Goal: Task Accomplishment & Management: Use online tool/utility

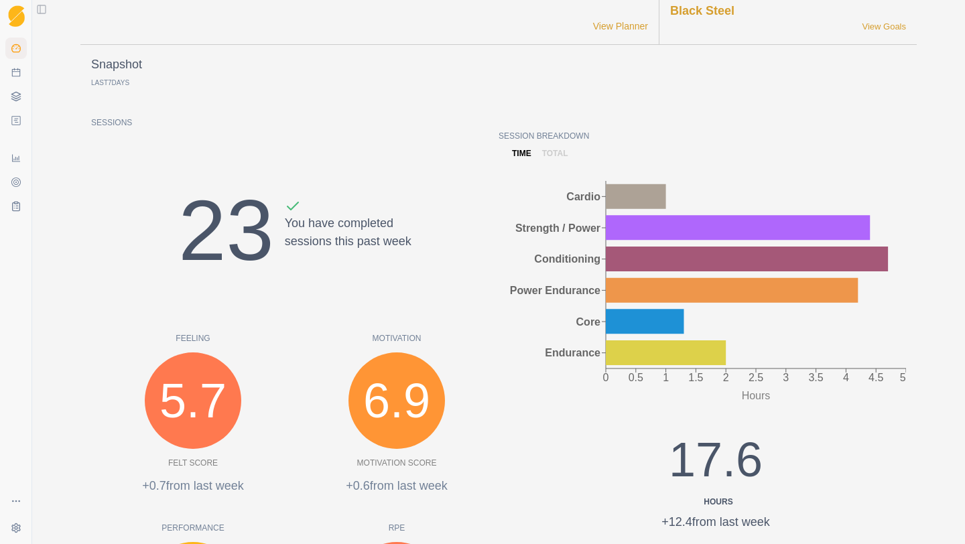
scroll to position [93, 0]
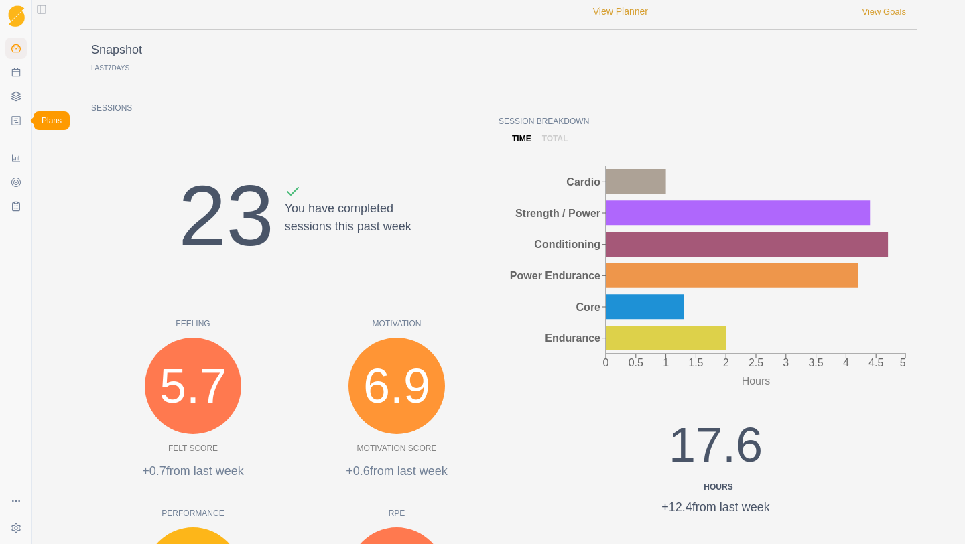
click at [21, 121] on icon at bounding box center [16, 120] width 11 height 11
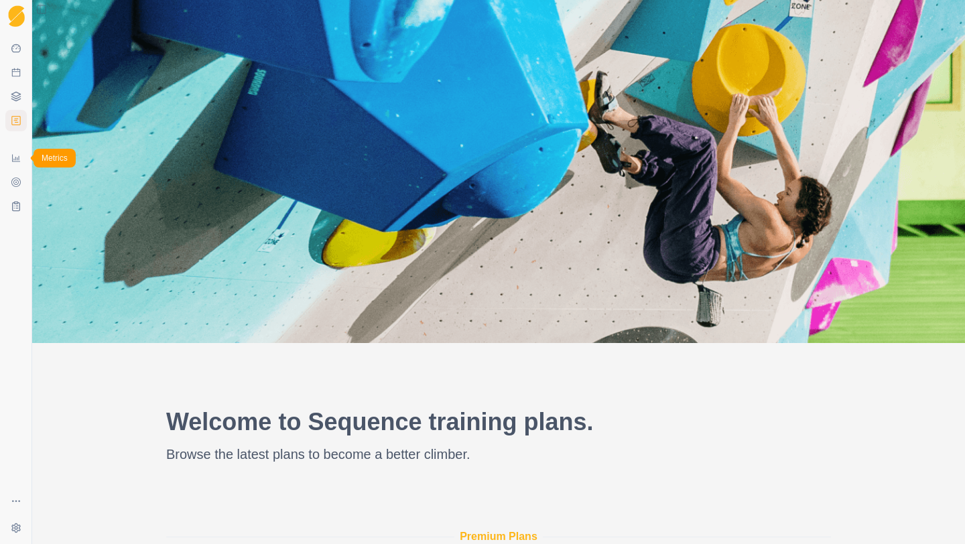
click at [15, 159] on icon at bounding box center [16, 158] width 11 height 11
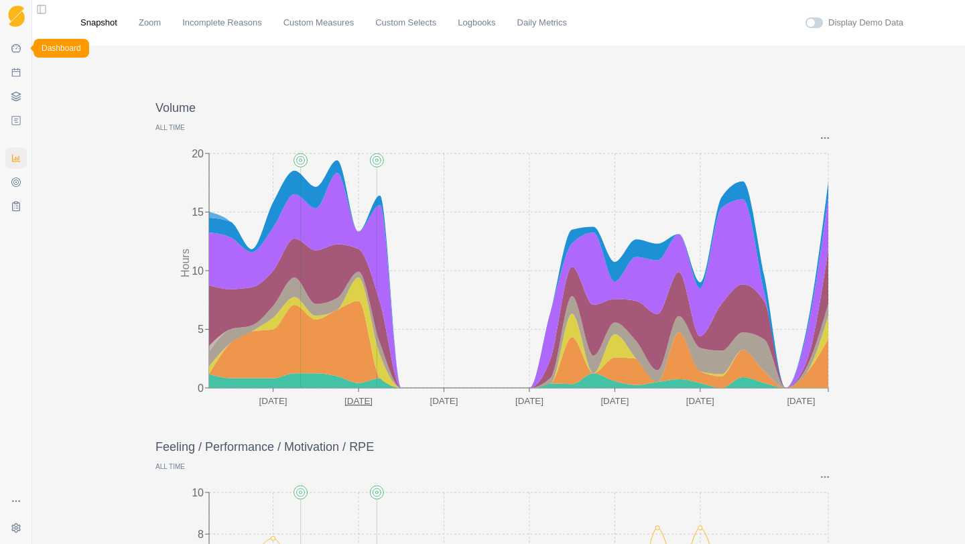
click at [19, 48] on icon at bounding box center [16, 48] width 11 height 11
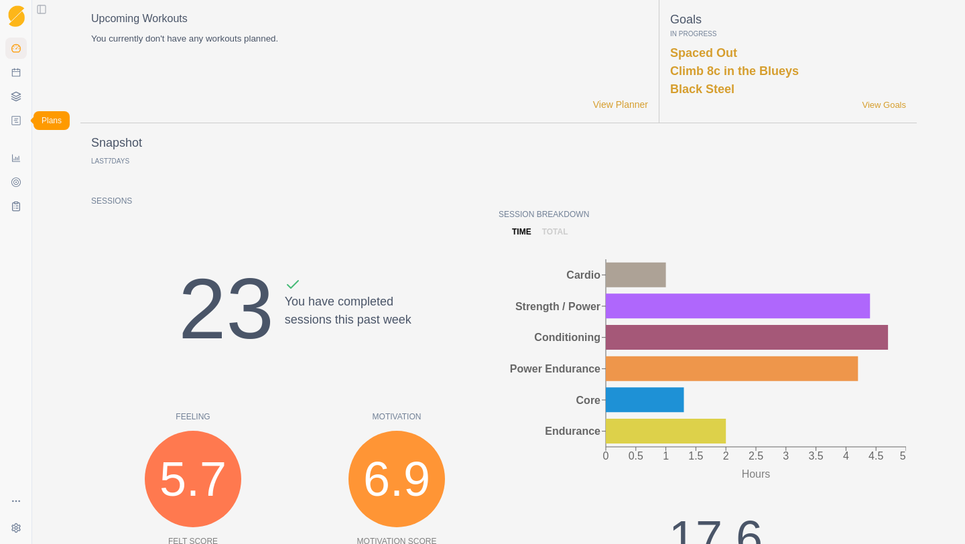
click at [16, 119] on icon at bounding box center [16, 121] width 5 height 4
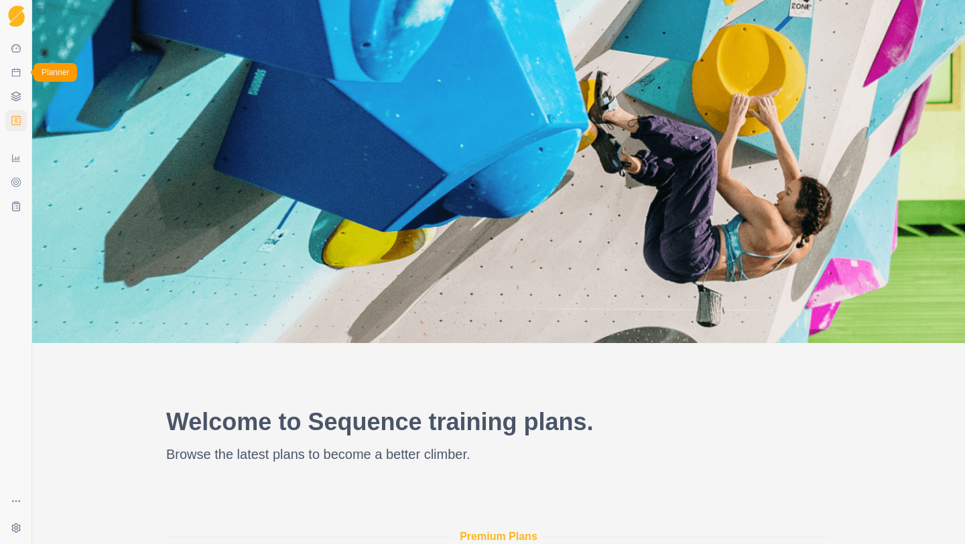
click at [15, 80] on link "Planner" at bounding box center [15, 72] width 21 height 21
select select "month"
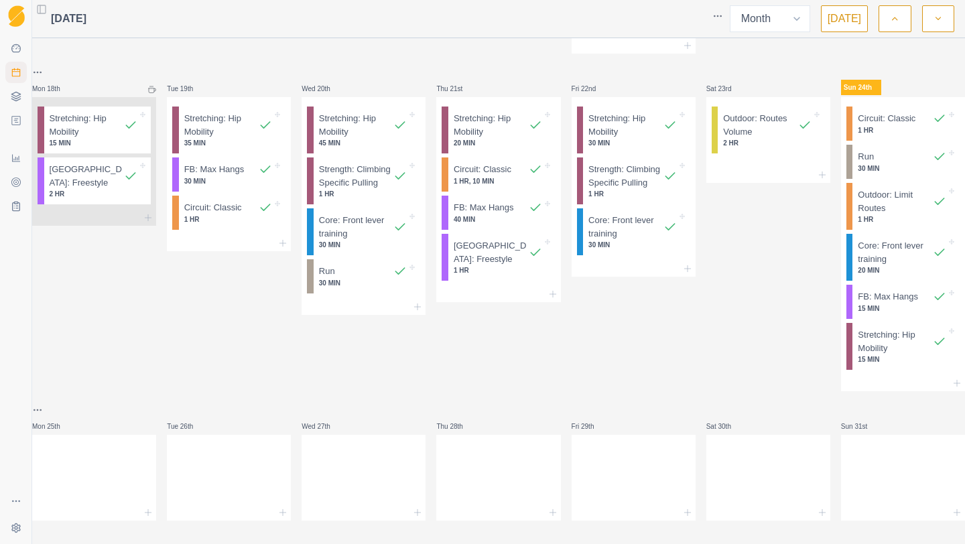
scroll to position [703, 0]
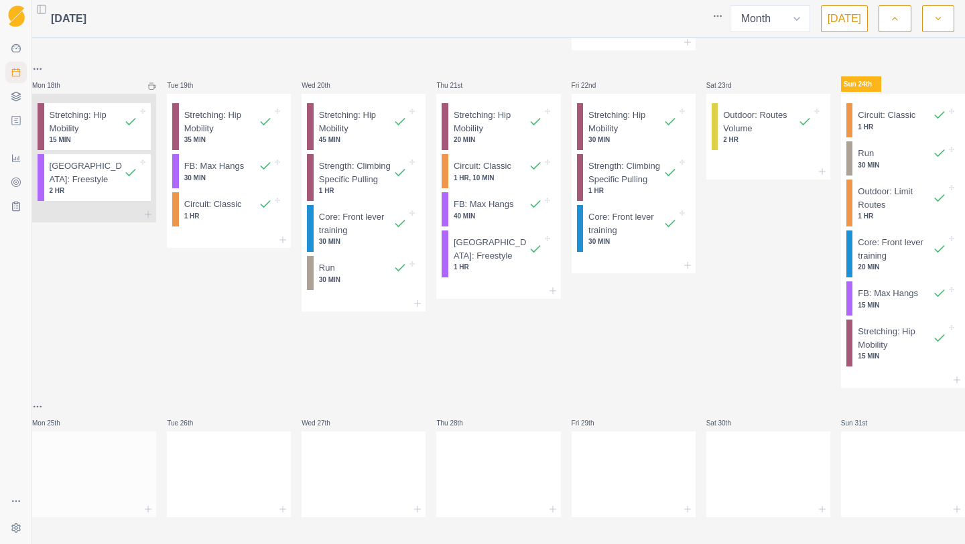
click at [145, 501] on div at bounding box center [94, 509] width 124 height 16
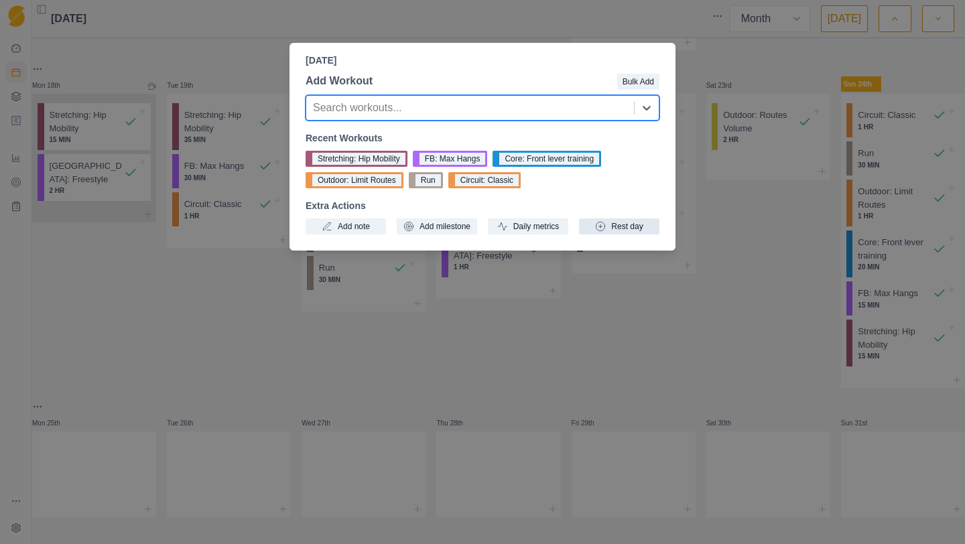
click at [608, 226] on button "Rest day" at bounding box center [619, 226] width 80 height 16
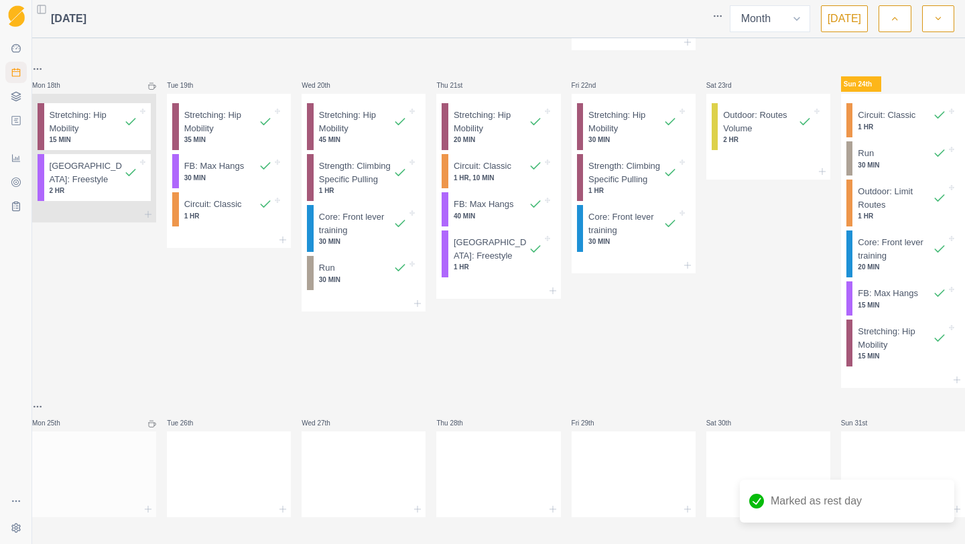
click at [142, 501] on div at bounding box center [94, 509] width 124 height 16
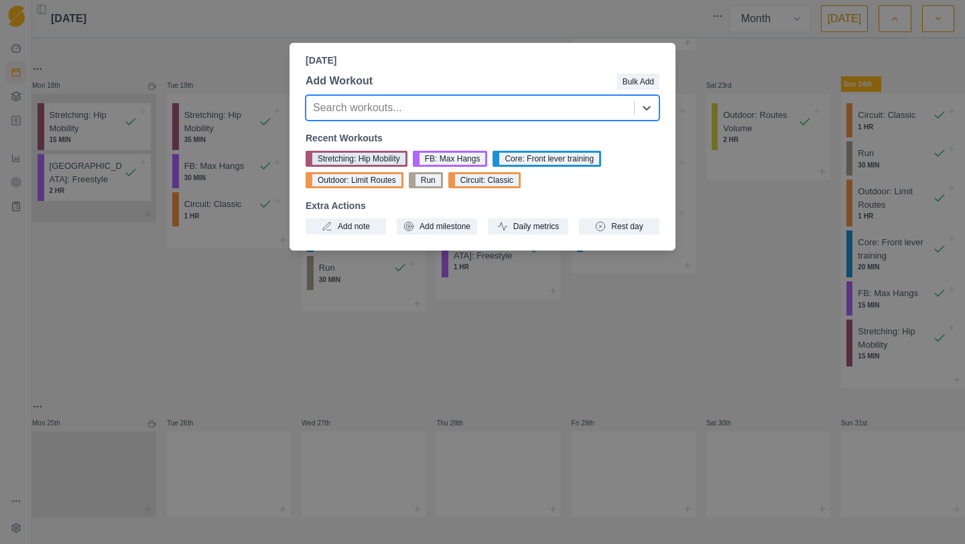
click at [389, 166] on button "Stretching: Hip Mobility" at bounding box center [356, 159] width 102 height 16
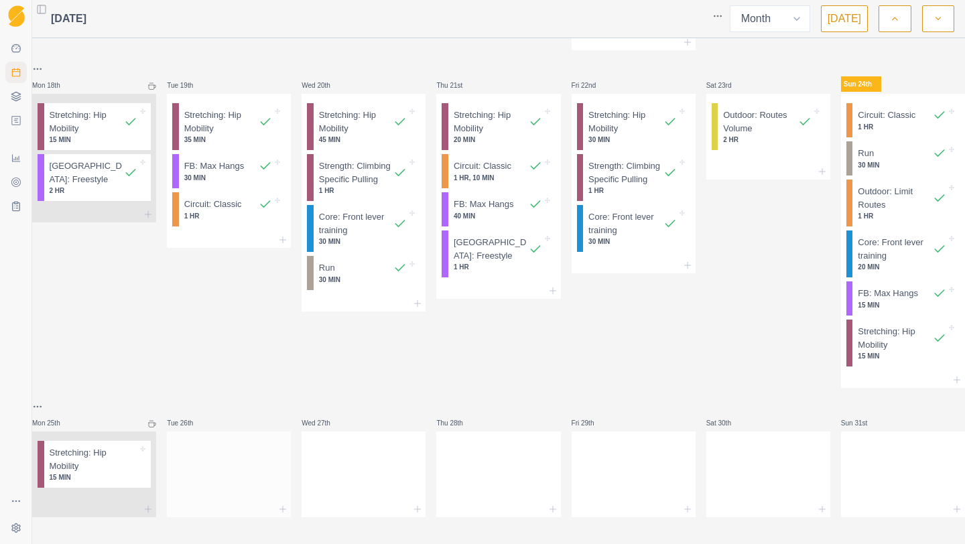
click at [263, 487] on div at bounding box center [229, 471] width 124 height 59
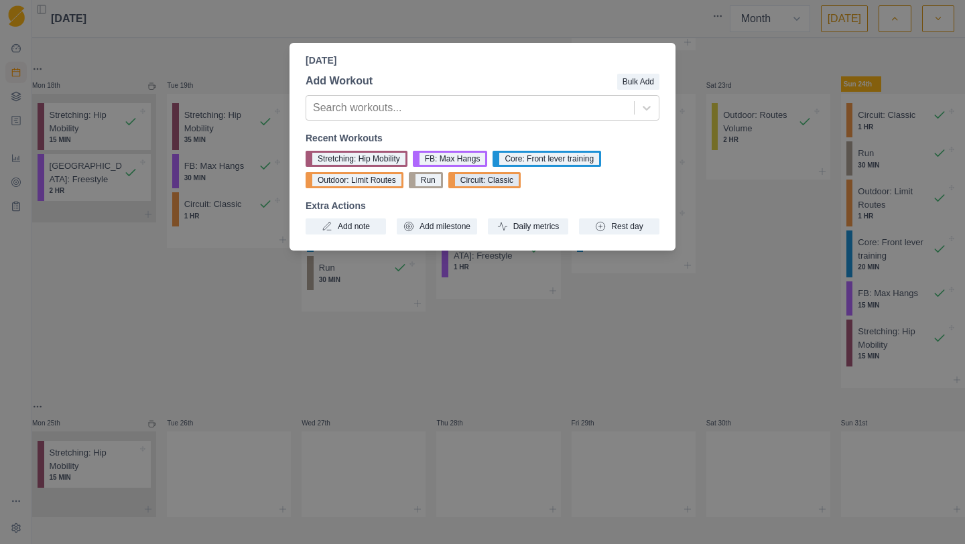
click at [510, 182] on button "Circuit: Classic" at bounding box center [484, 180] width 72 height 16
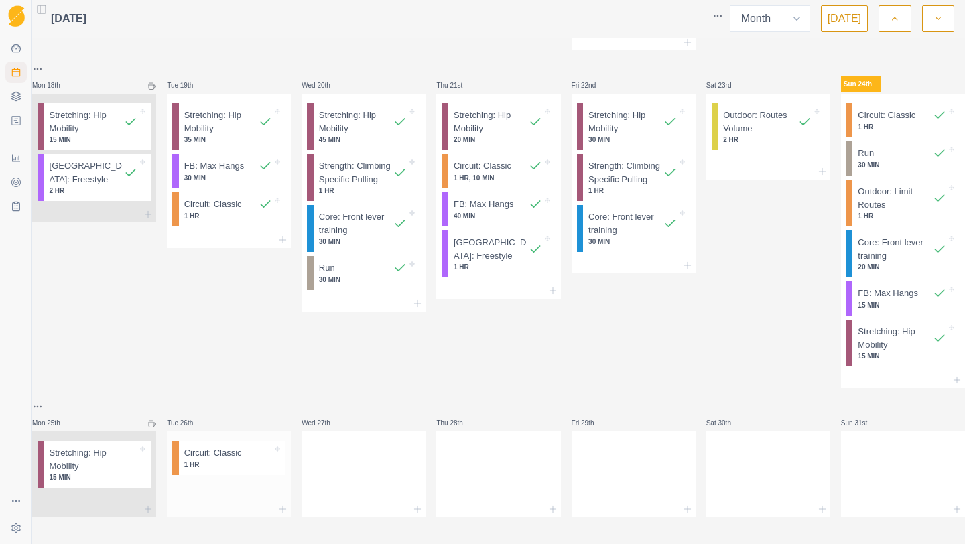
click at [269, 504] on div at bounding box center [229, 509] width 124 height 16
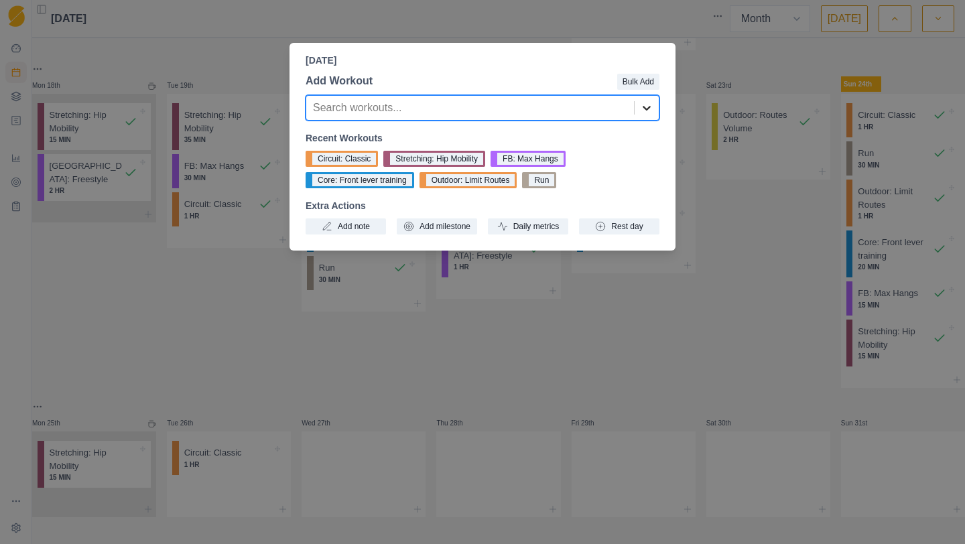
click at [642, 103] on icon at bounding box center [646, 107] width 13 height 13
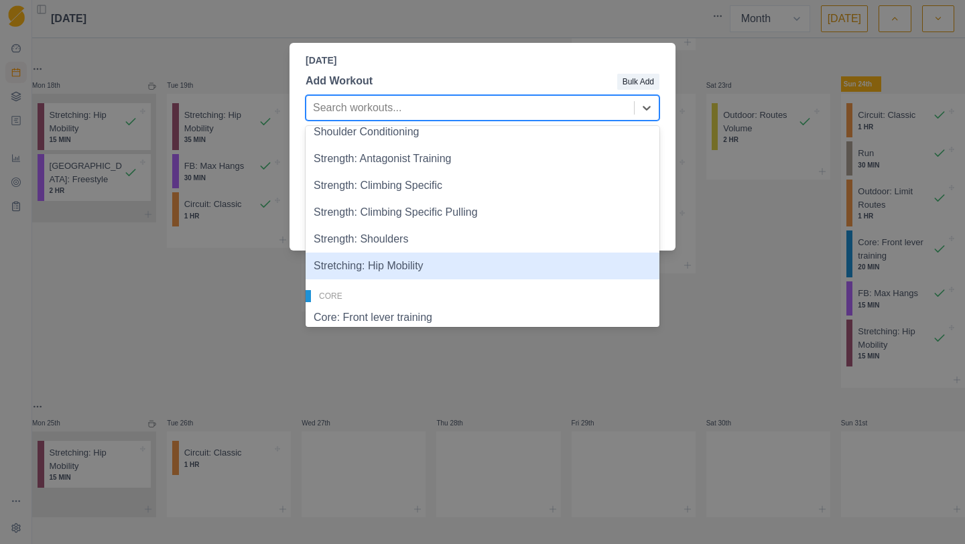
scroll to position [142, 0]
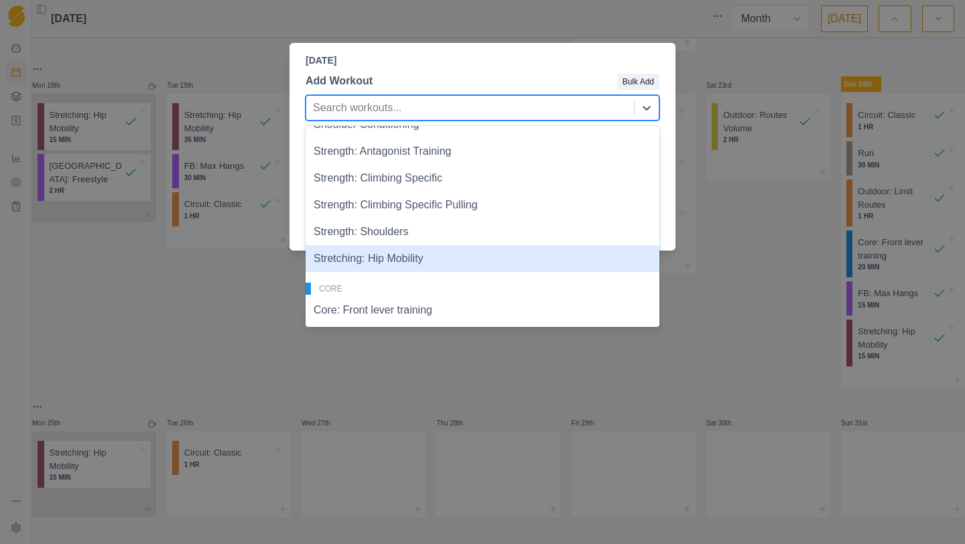
click at [411, 269] on div "Stretching: Hip Mobility" at bounding box center [482, 258] width 354 height 27
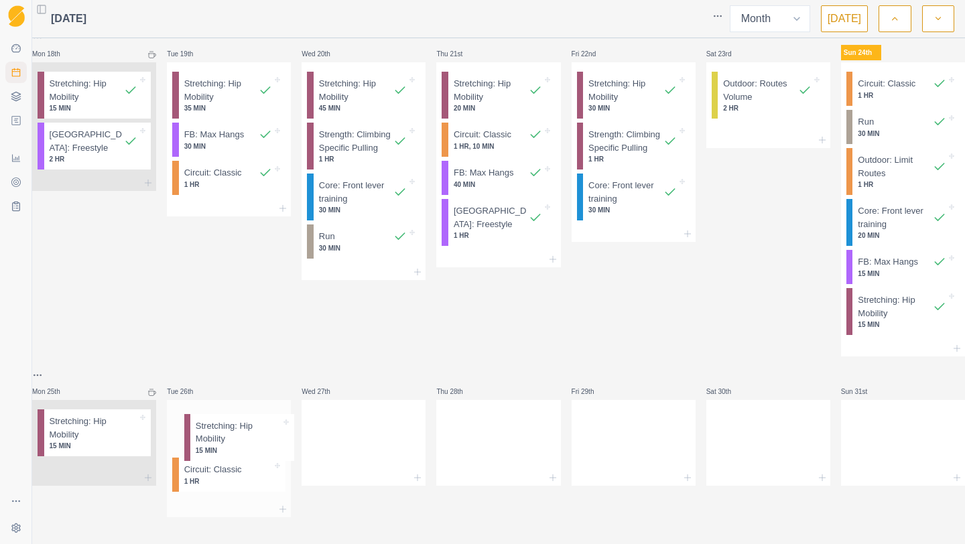
drag, startPoint x: 251, startPoint y: 490, endPoint x: 255, endPoint y: 427, distance: 63.1
click at [255, 427] on div "Circuit: Classic 1 HR Stretching: Hip Mobility 15 MIN" at bounding box center [229, 450] width 124 height 101
click at [281, 501] on div at bounding box center [229, 509] width 124 height 16
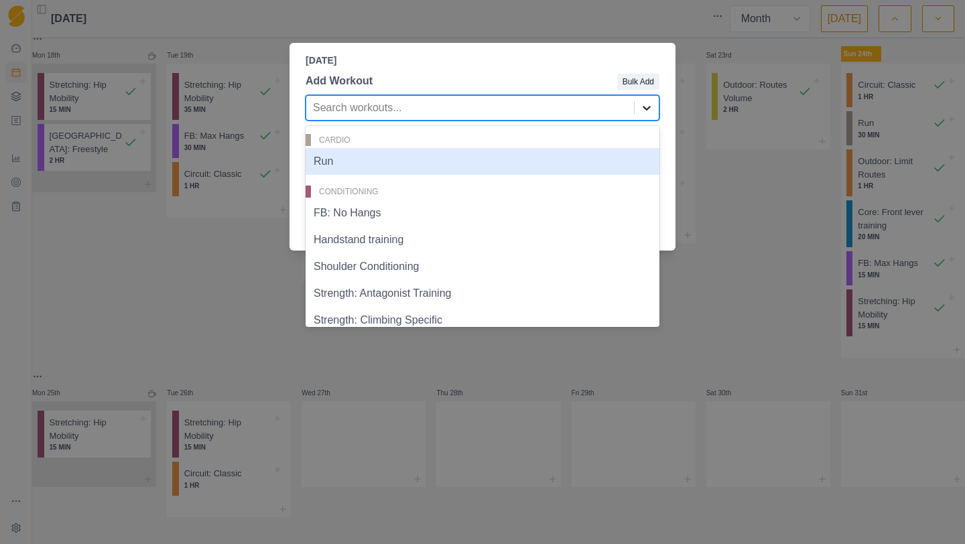
click at [650, 107] on icon at bounding box center [646, 107] width 13 height 13
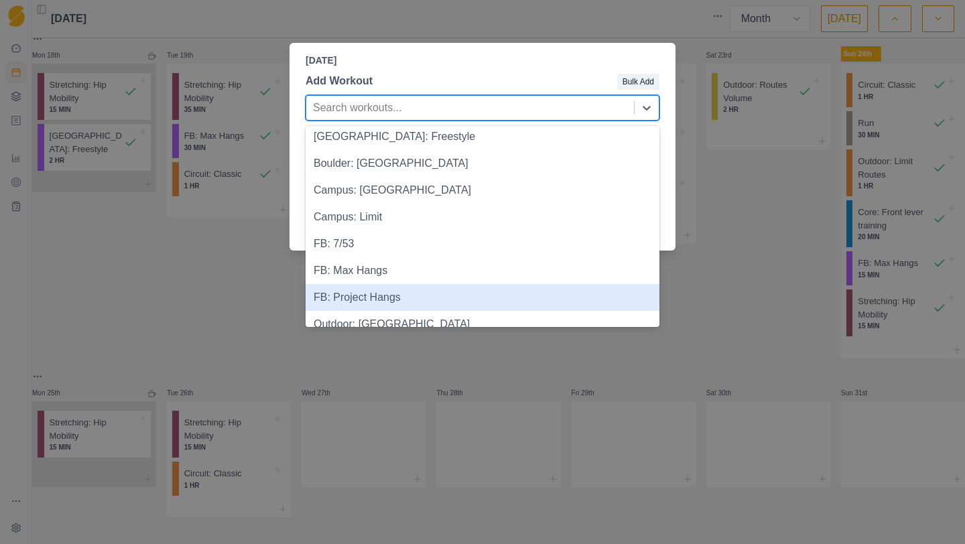
scroll to position [817, 0]
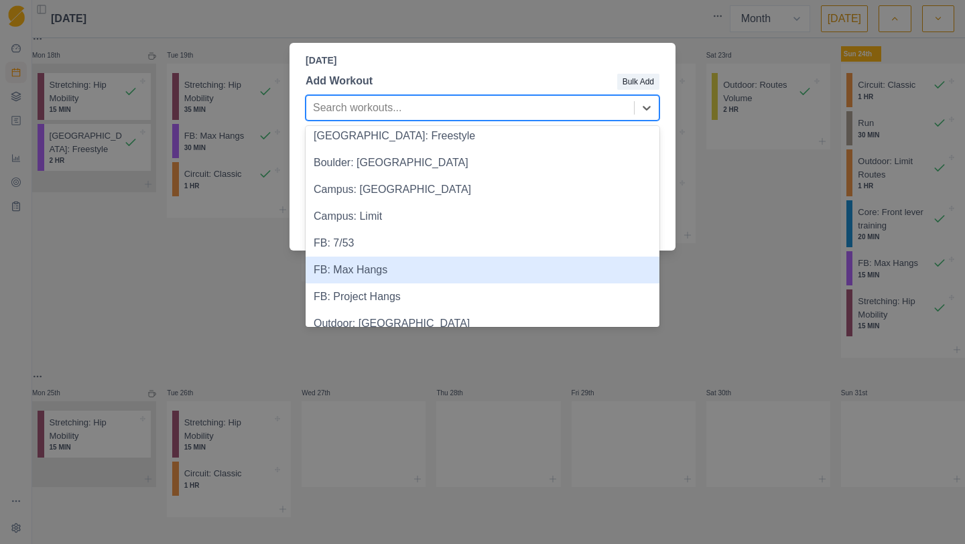
click at [403, 283] on div "FB: Max Hangs" at bounding box center [482, 270] width 354 height 27
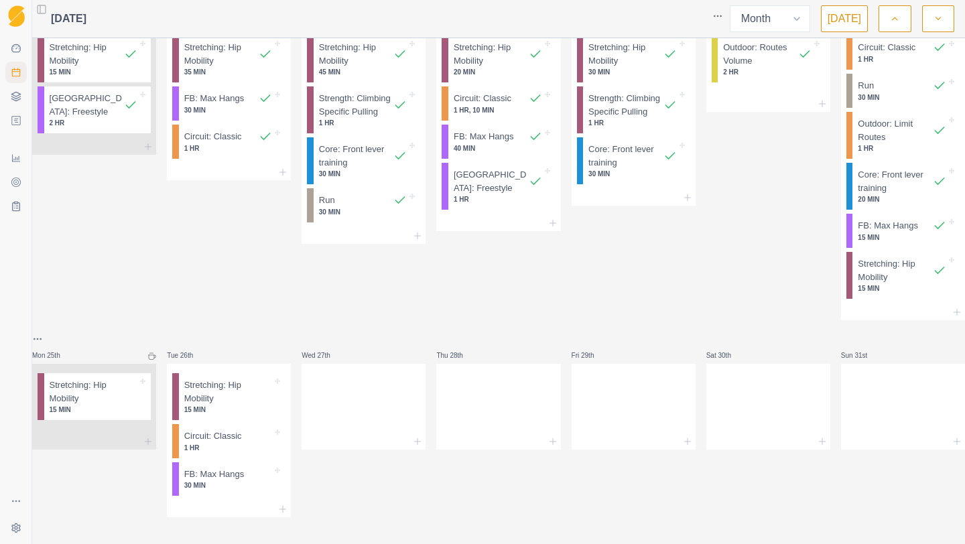
scroll to position [775, 0]
click at [288, 504] on icon at bounding box center [282, 509] width 11 height 11
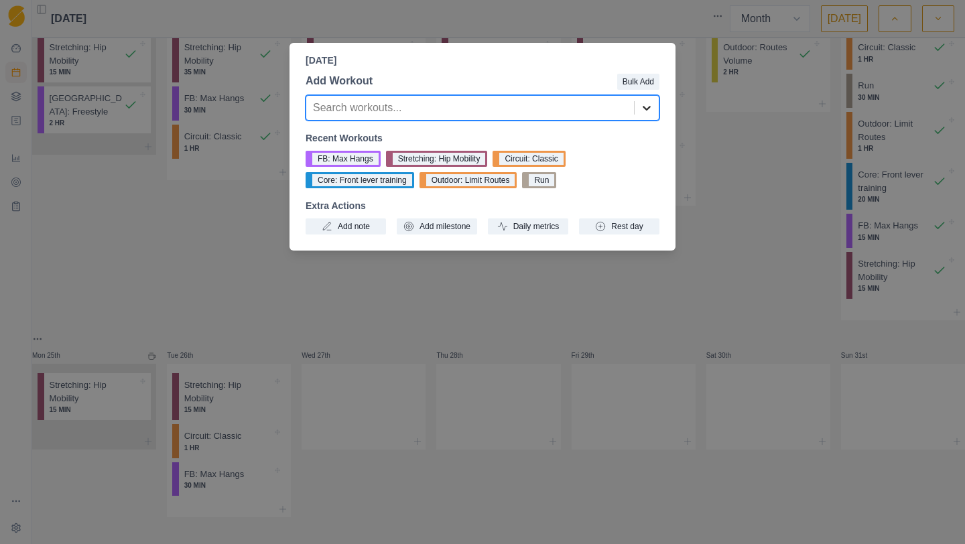
click at [653, 107] on div at bounding box center [646, 108] width 24 height 24
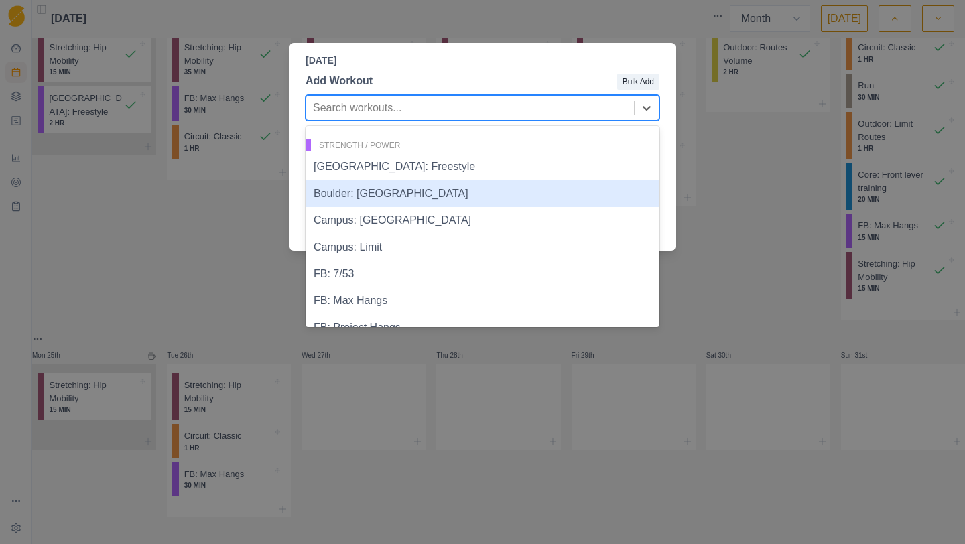
scroll to position [780, 0]
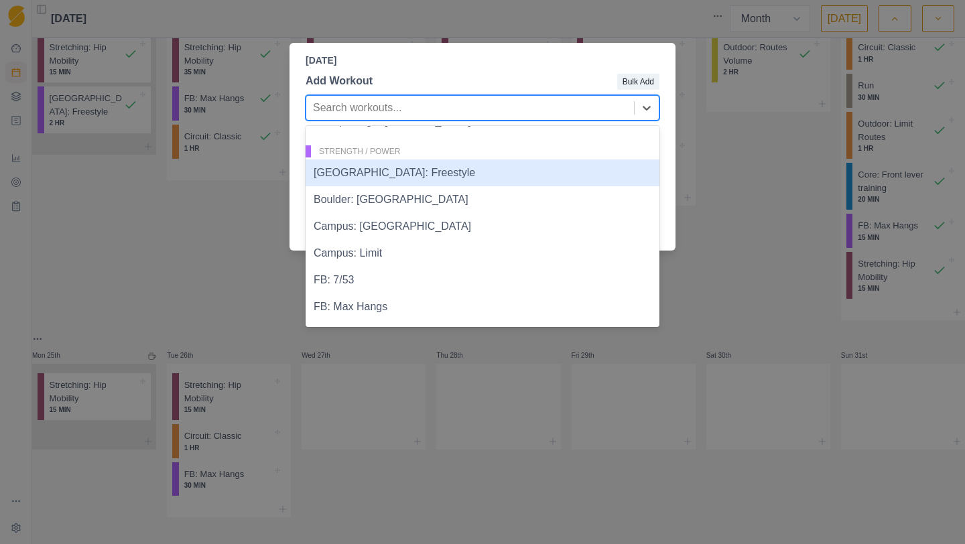
click at [399, 175] on div "[GEOGRAPHIC_DATA]: Freestyle" at bounding box center [482, 172] width 354 height 27
